Goal: Information Seeking & Learning: Stay updated

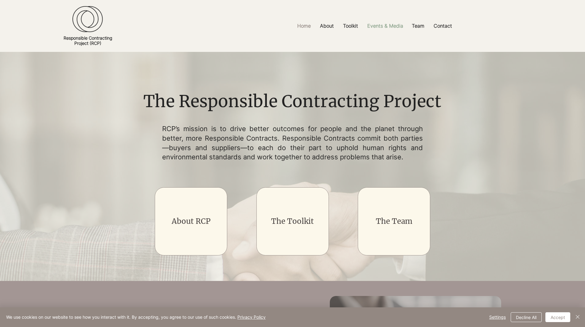
click at [391, 26] on p "Events & Media" at bounding box center [385, 26] width 42 height 14
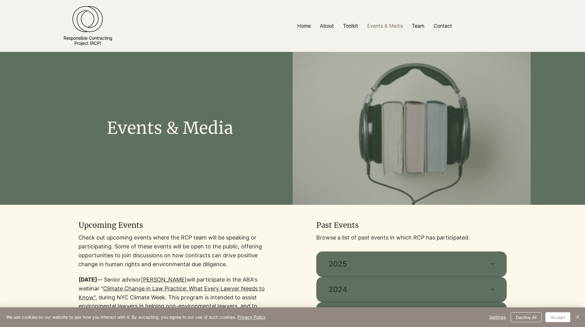
click at [243, 273] on div at bounding box center [173, 296] width 190 height 183
click at [333, 252] on button "2025" at bounding box center [411, 263] width 190 height 25
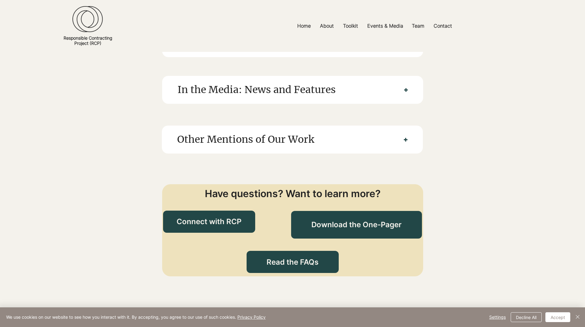
scroll to position [268, 0]
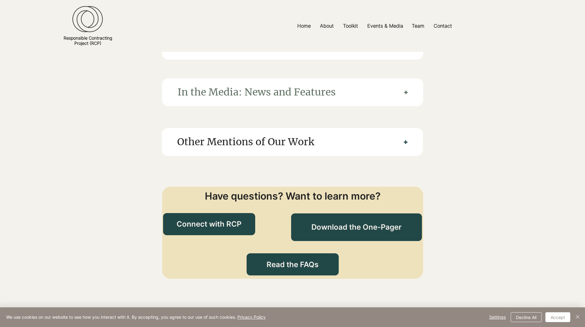
click at [385, 100] on span "In the Media: News and Features" at bounding box center [282, 92] width 211 height 16
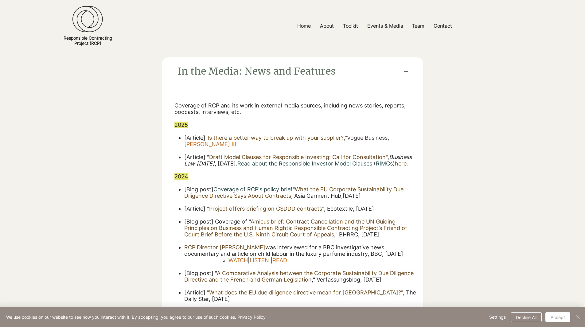
scroll to position [289, 0]
drag, startPoint x: 231, startPoint y: 146, endPoint x: 206, endPoint y: 138, distance: 25.4
click at [206, 138] on p "[Article] " Is there a better way to break up with your supplier? ," Vogue Busi…" at bounding box center [300, 143] width 233 height 19
copy span "" Is there a better way to break up with your supplier? ," Vogue Business , Joh…"
click at [220, 142] on p "[Article] " Is there a better way to break up with your supplier? ," Vogue Busi…" at bounding box center [300, 143] width 233 height 19
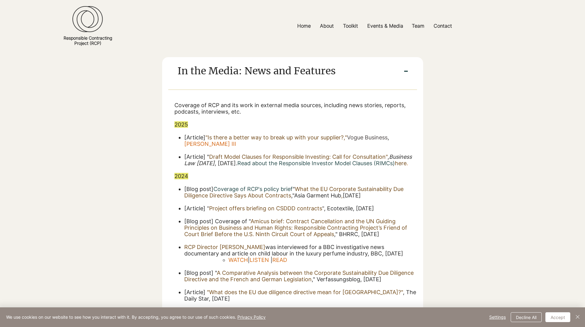
drag, startPoint x: 176, startPoint y: 123, endPoint x: 217, endPoint y: 145, distance: 46.3
copy div "2025 [Article] " Is there a better way to break up with your supplier? ," Vogue…"
